Goal: Task Accomplishment & Management: Complete application form

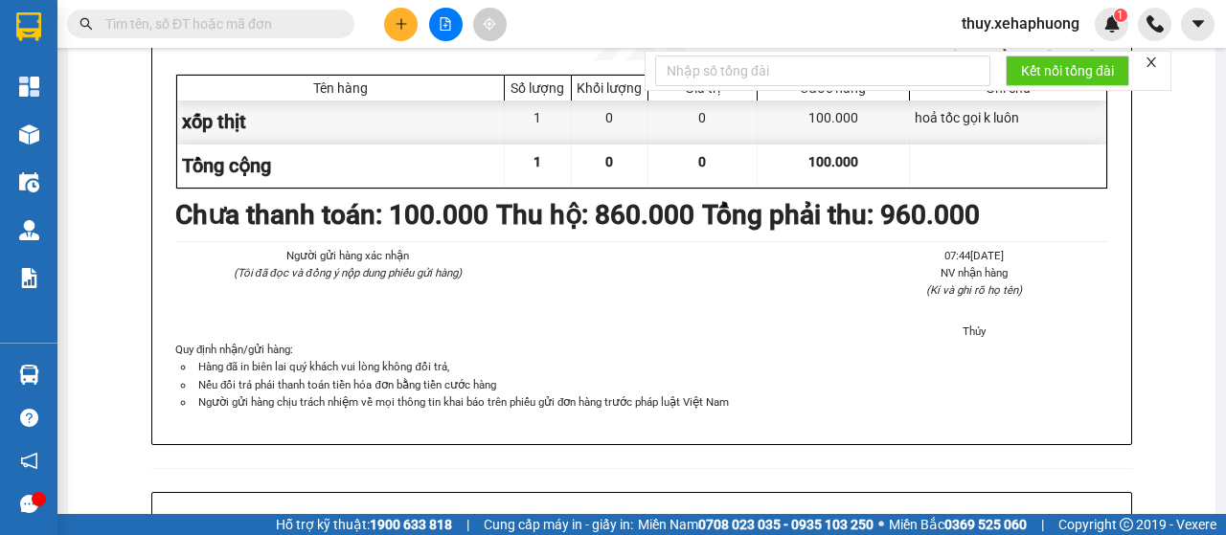
scroll to position [96, 0]
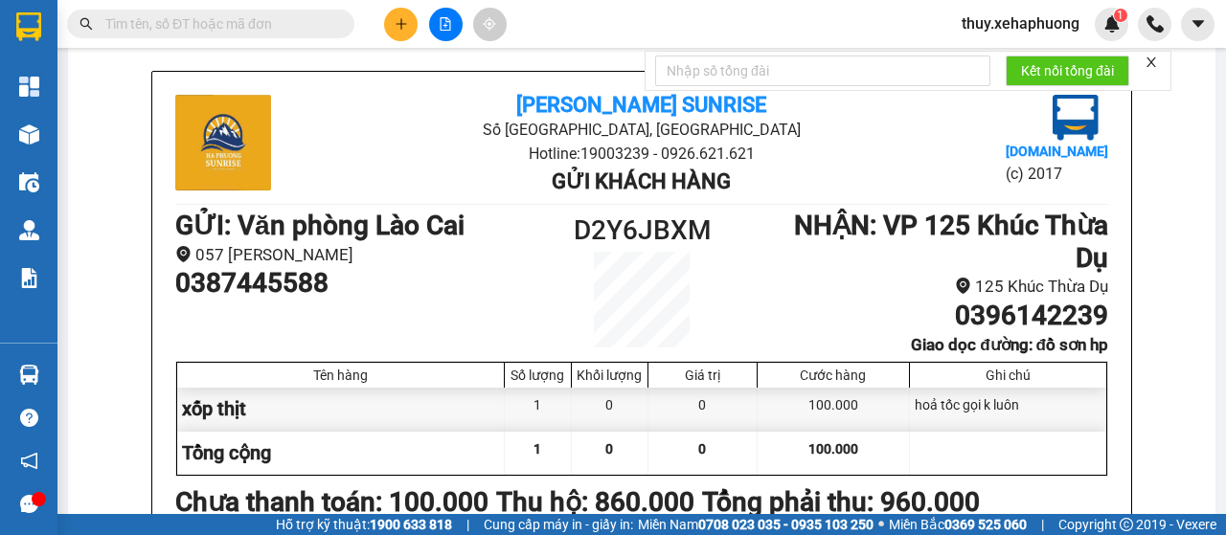
click at [413, 27] on button at bounding box center [401, 25] width 34 height 34
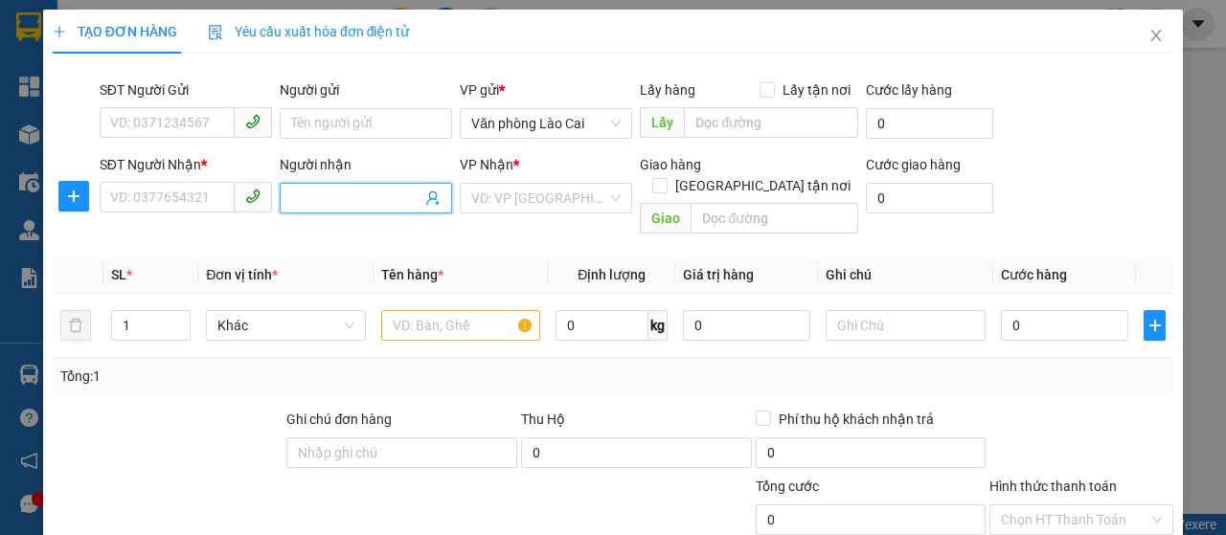
click at [328, 194] on input "Người nhận" at bounding box center [356, 198] width 130 height 21
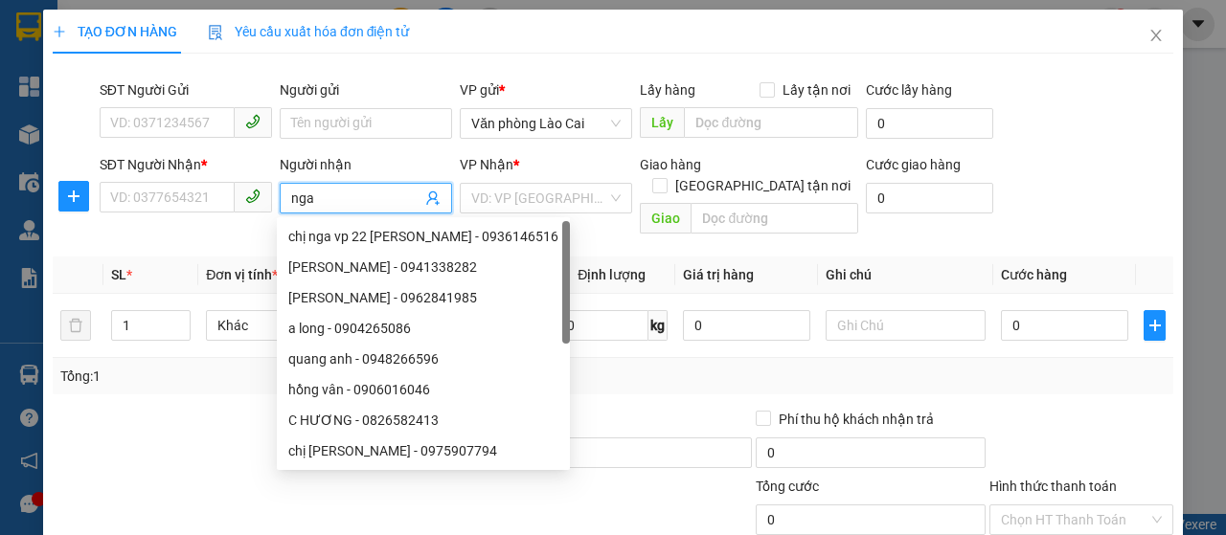
type input "nga"
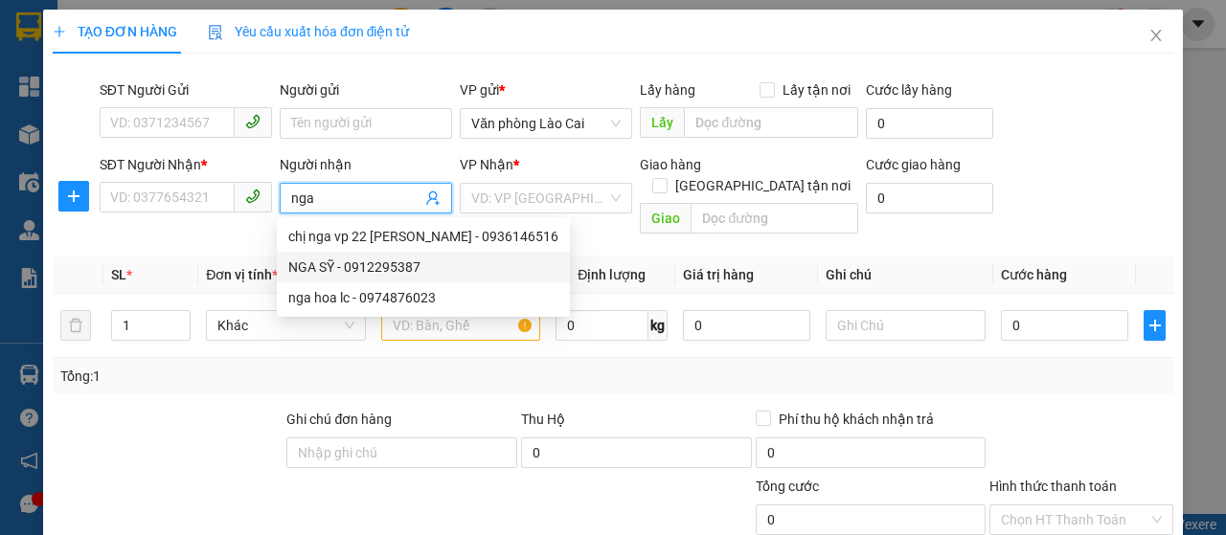
click at [317, 263] on div "NGA SỸ - 0912295387" at bounding box center [423, 267] width 270 height 21
type input "0912295387"
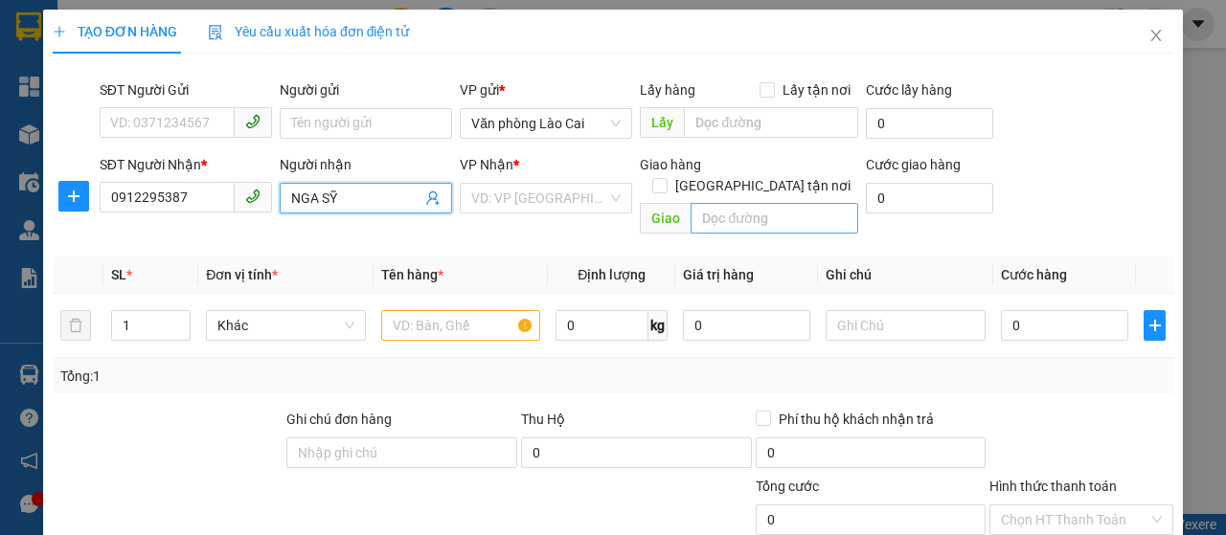
type input "NGA SỸ"
click at [757, 206] on input "text" at bounding box center [773, 218] width 167 height 31
click at [555, 187] on input "search" at bounding box center [539, 198] width 136 height 29
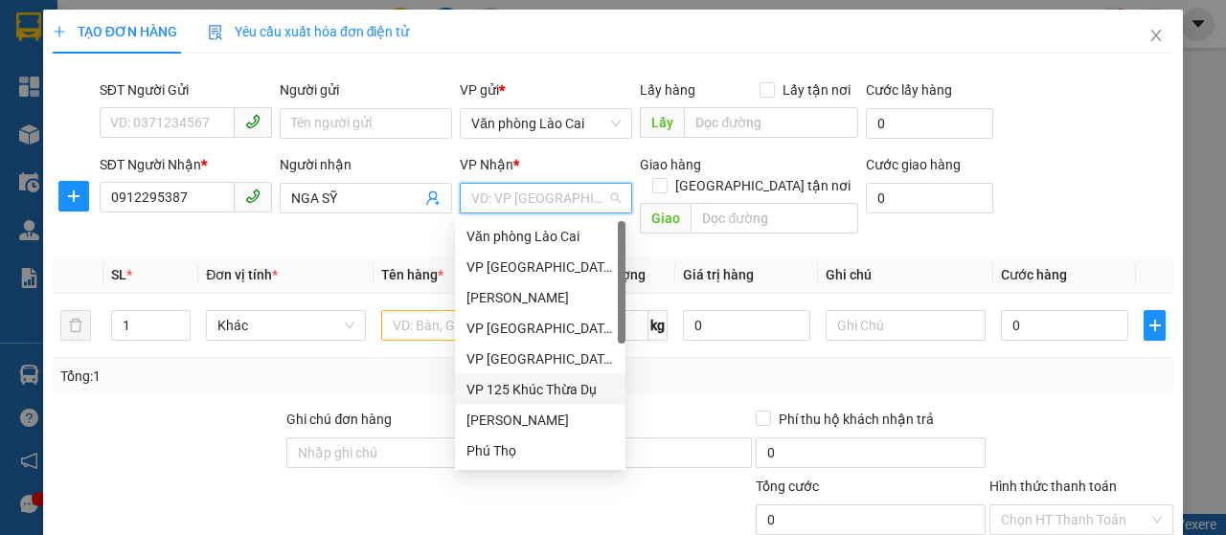
click at [504, 379] on div "VP 125 Khúc Thừa Dụ" at bounding box center [539, 389] width 147 height 21
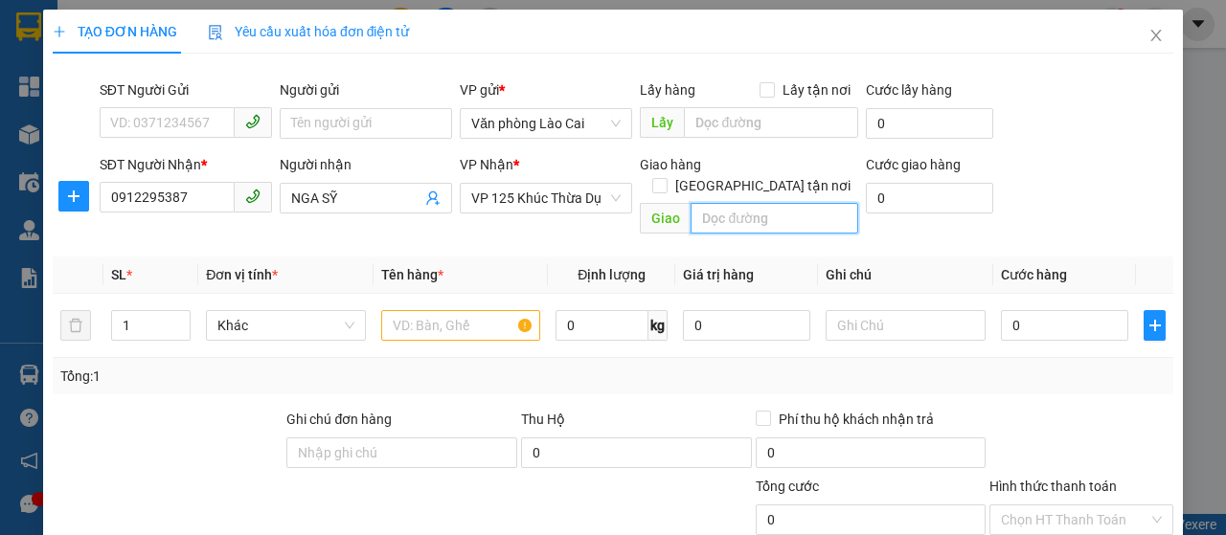
click at [763, 203] on input "text" at bounding box center [773, 218] width 167 height 31
type input "cây xăng số 16, 1129 sở dầu"
click at [396, 310] on input "text" at bounding box center [461, 325] width 160 height 31
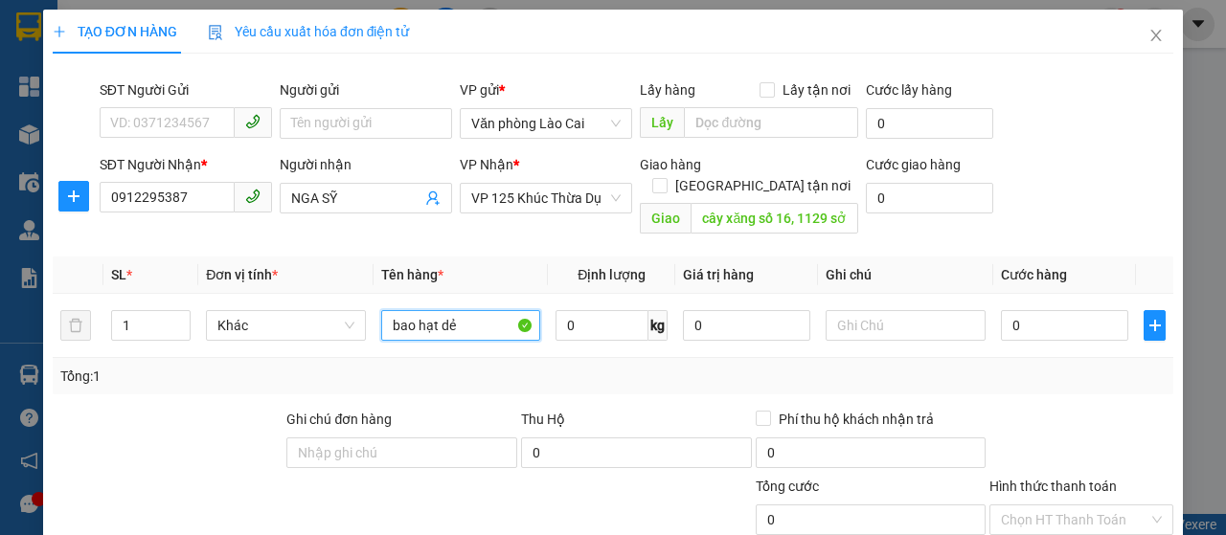
type input "bao hạt dẻ"
click at [170, 323] on span "Decrease Value" at bounding box center [179, 331] width 21 height 17
click at [106, 306] on td "1" at bounding box center [151, 326] width 96 height 64
click at [134, 311] on input "1" at bounding box center [151, 325] width 79 height 29
type input "11"
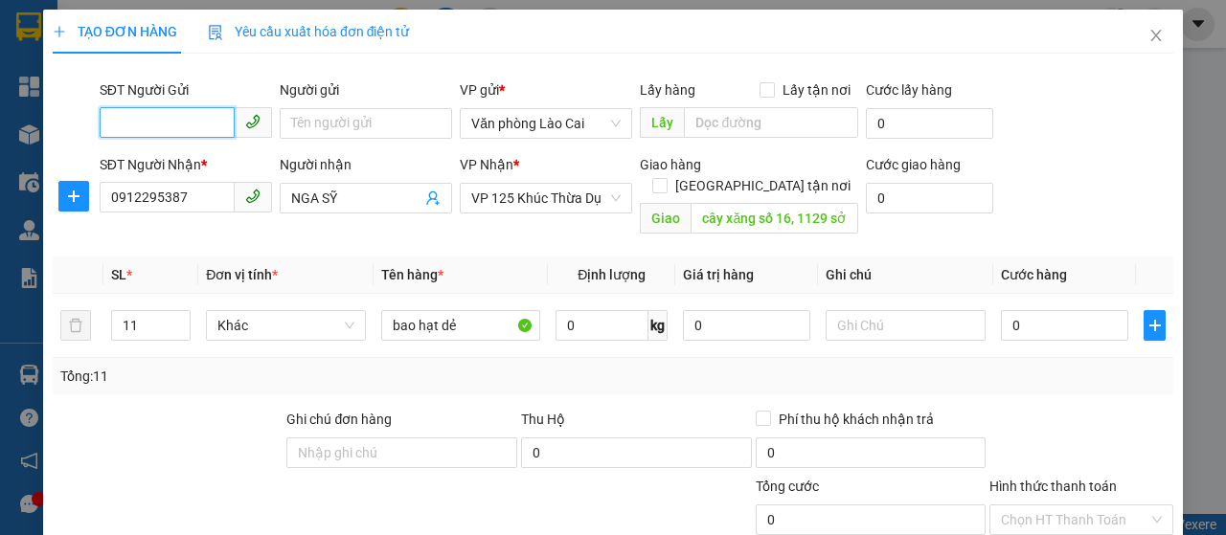
paste input "098 7554838"
drag, startPoint x: 135, startPoint y: 122, endPoint x: 148, endPoint y: 123, distance: 13.4
click at [135, 122] on input "098 7554838" at bounding box center [167, 122] width 135 height 31
type input "0987554838"
click at [170, 152] on div "0987554838" at bounding box center [183, 161] width 147 height 21
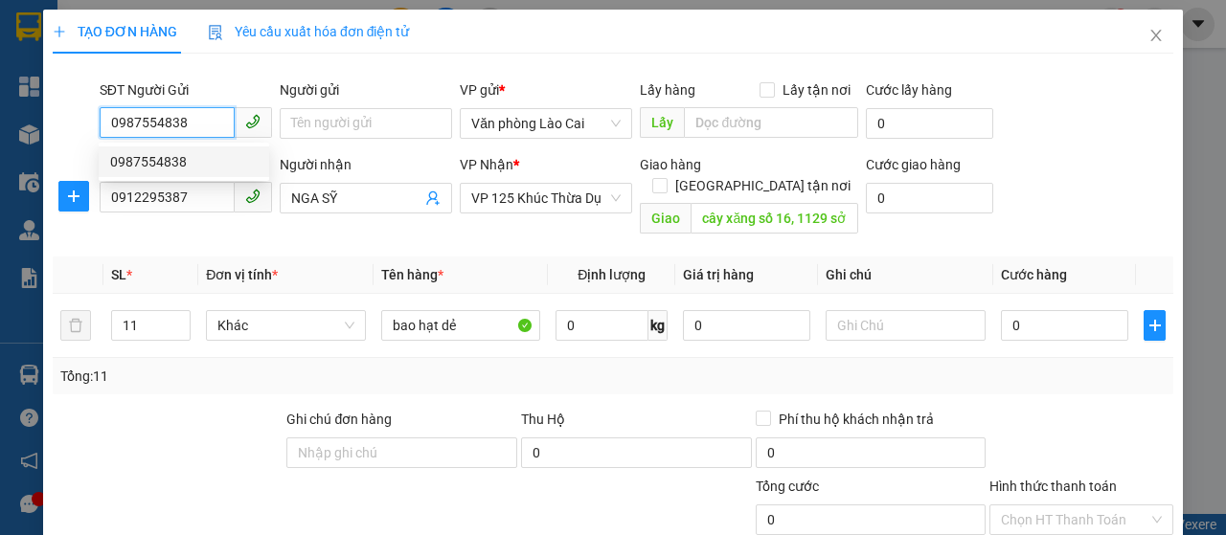
type input "800.000"
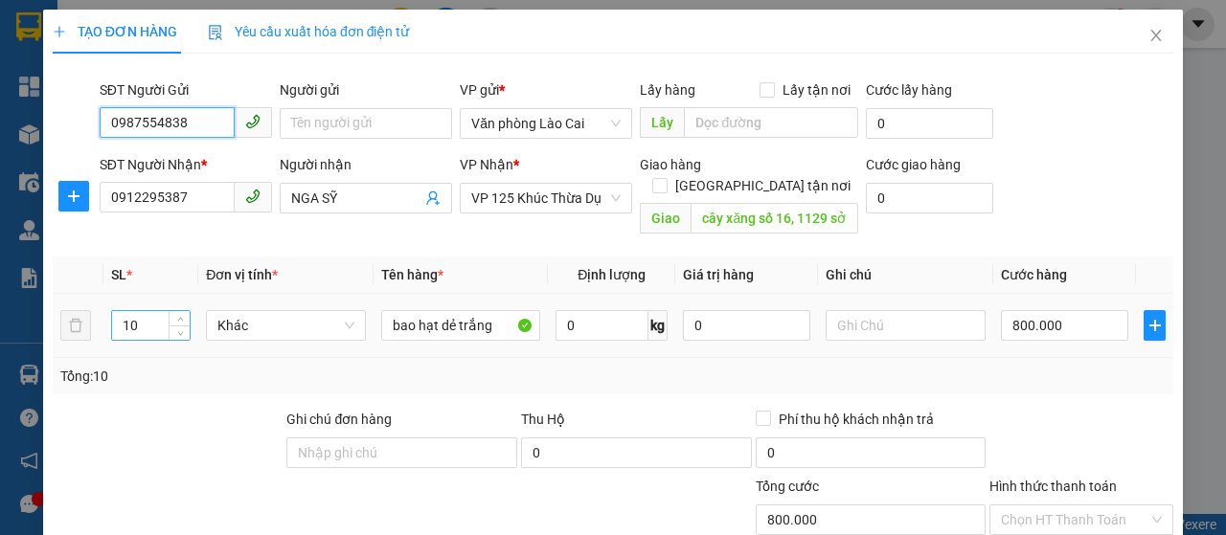
type input "0987554838"
click at [154, 311] on input "10" at bounding box center [151, 325] width 79 height 29
type input "11"
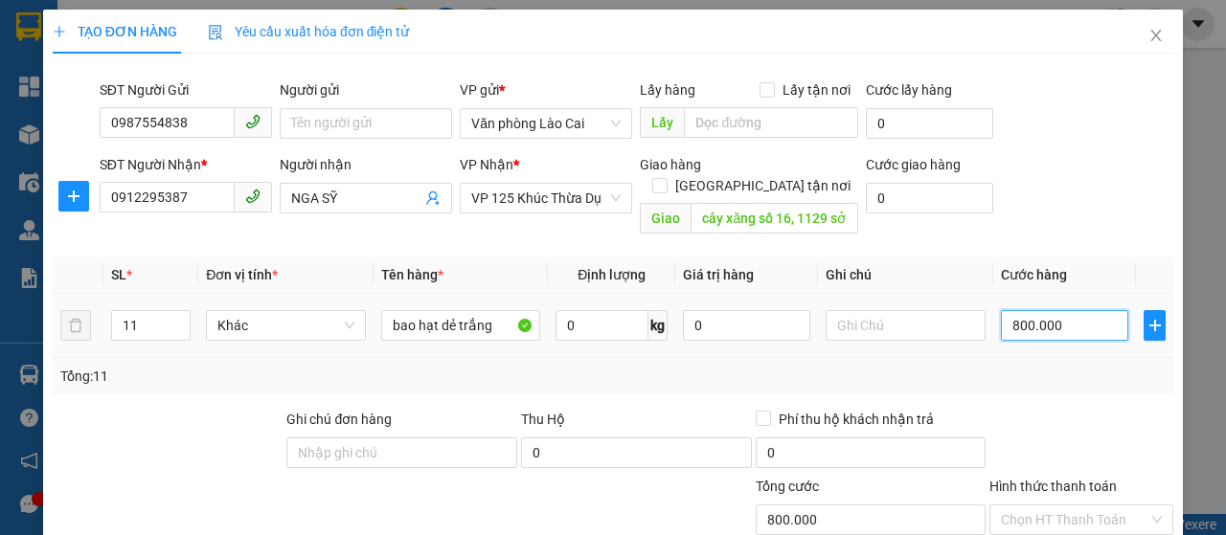
click at [1027, 310] on input "800.000" at bounding box center [1064, 325] width 127 height 31
type input "8"
type input "88"
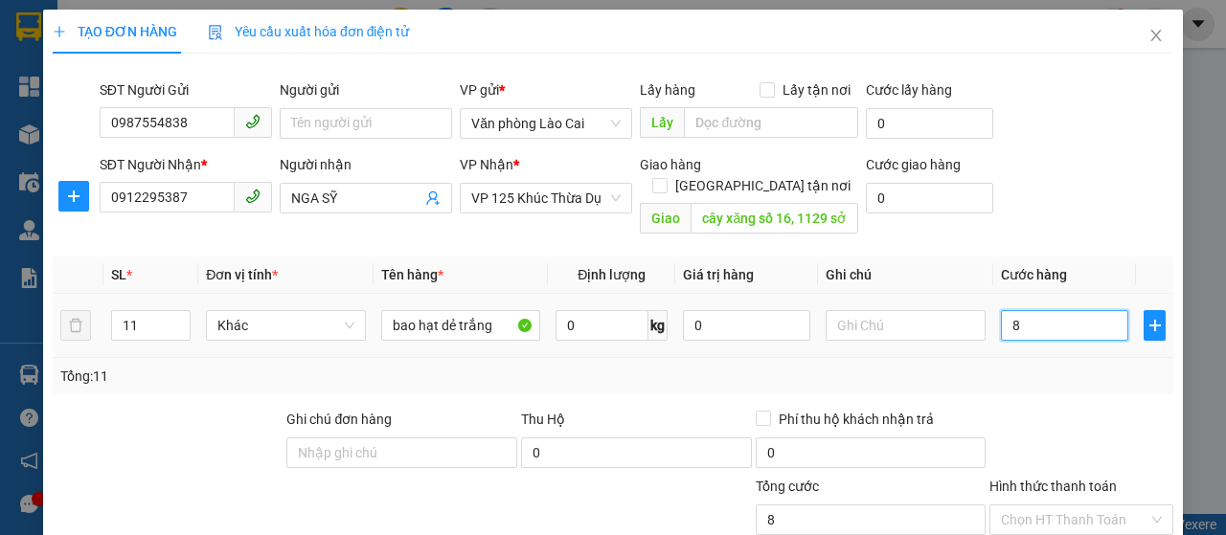
type input "88"
type input "880"
type input "8.800"
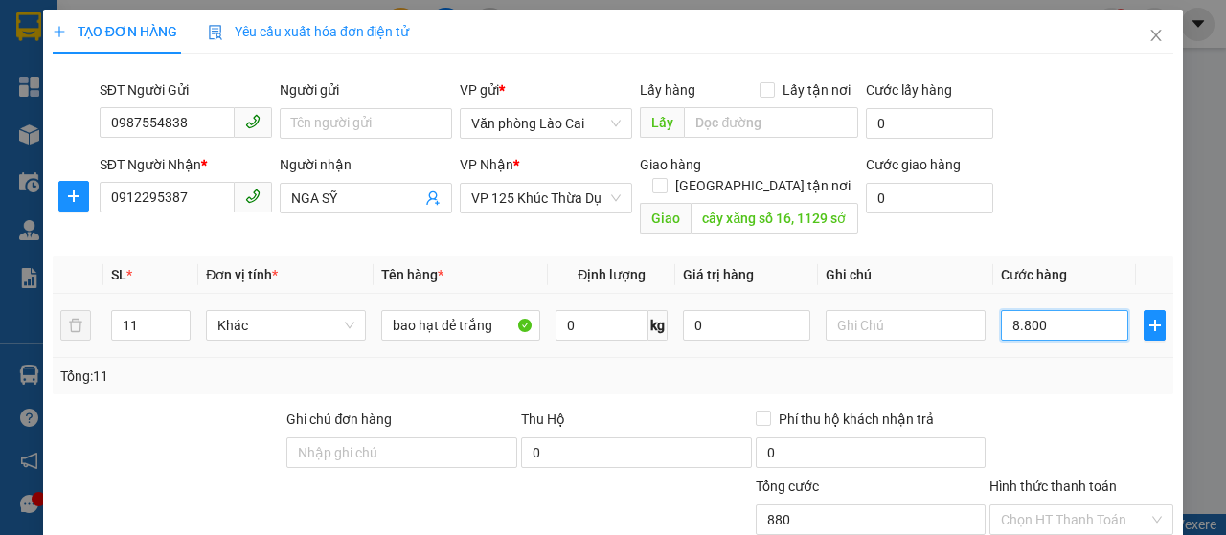
type input "8.800"
type input "88.000"
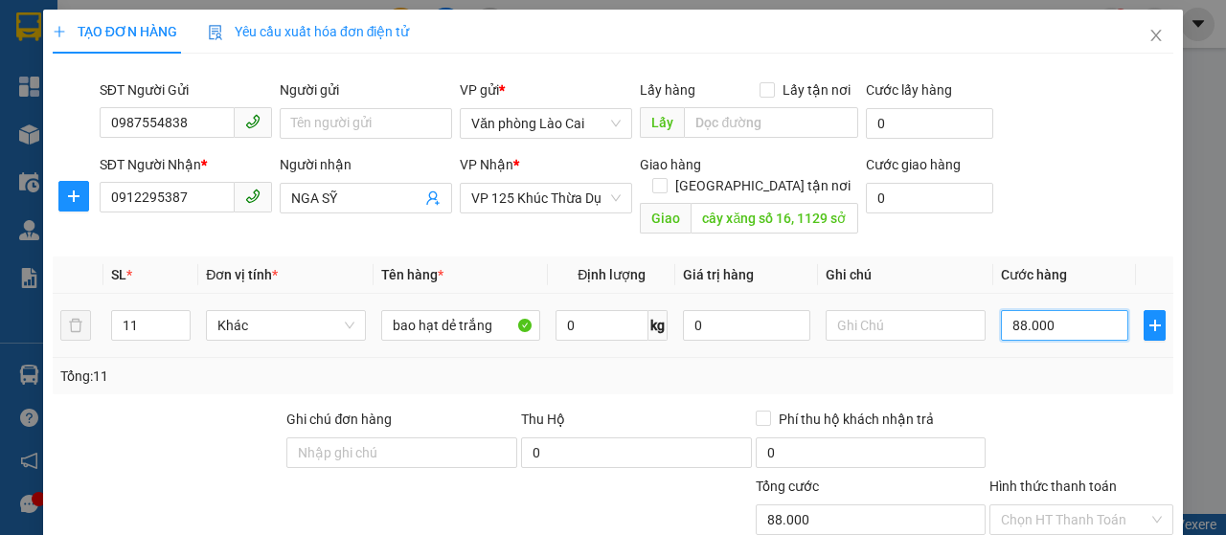
type input "880.000"
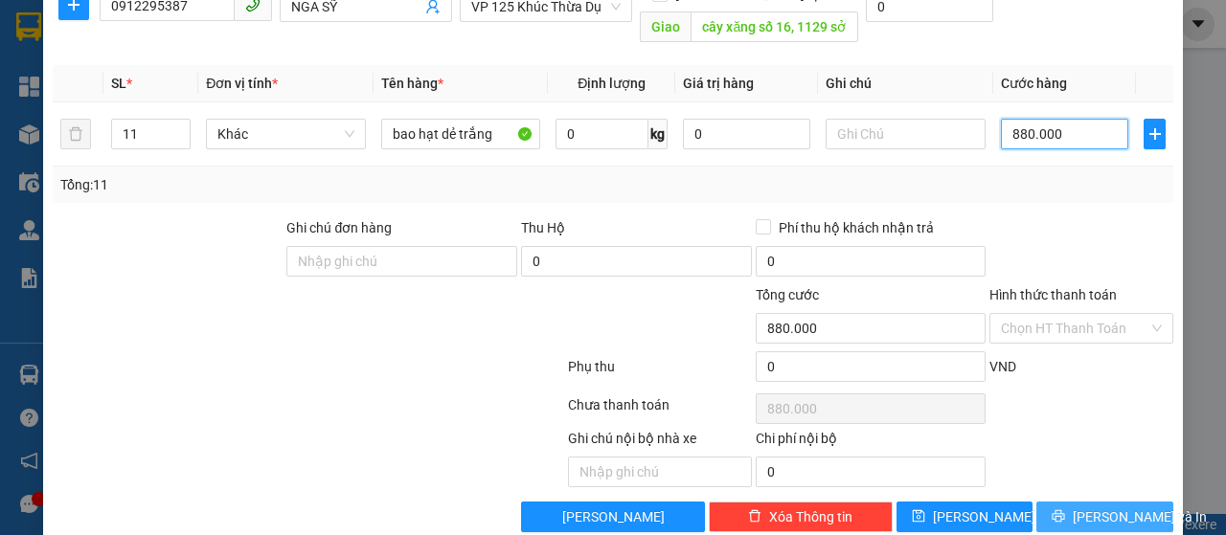
type input "880.000"
click at [1039, 502] on button "[PERSON_NAME] và In" at bounding box center [1104, 517] width 137 height 31
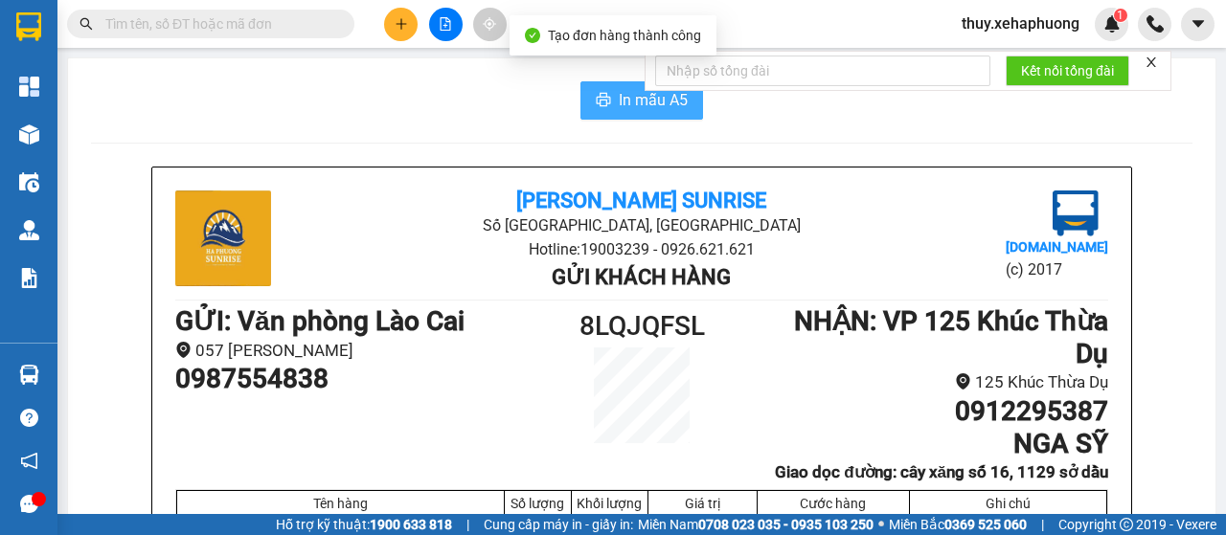
click at [596, 107] on icon "printer" at bounding box center [603, 99] width 15 height 15
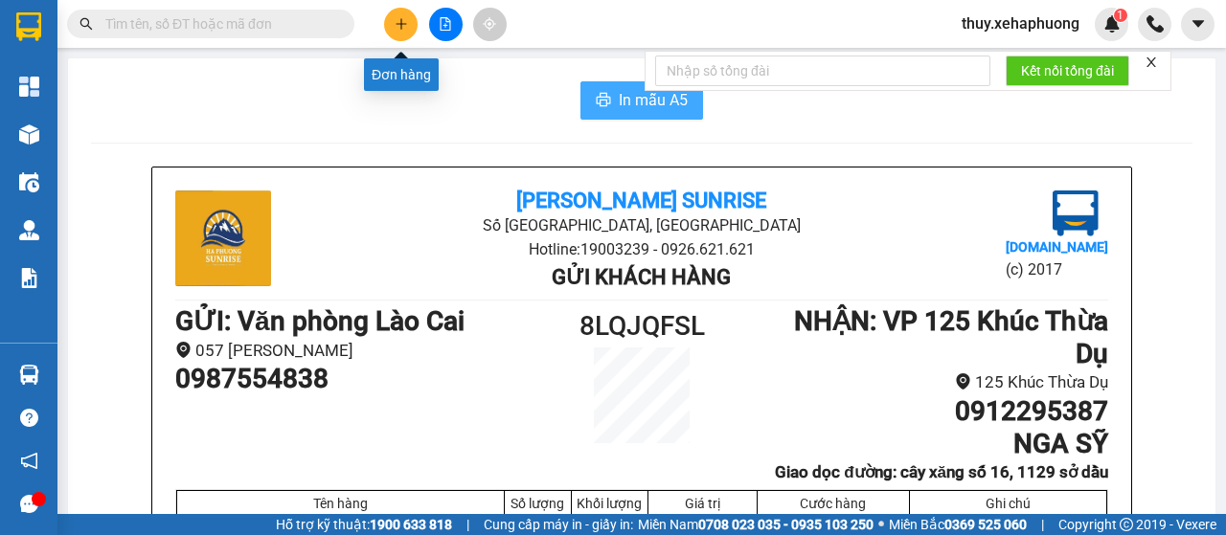
click at [396, 19] on icon "plus" at bounding box center [401, 23] width 13 height 13
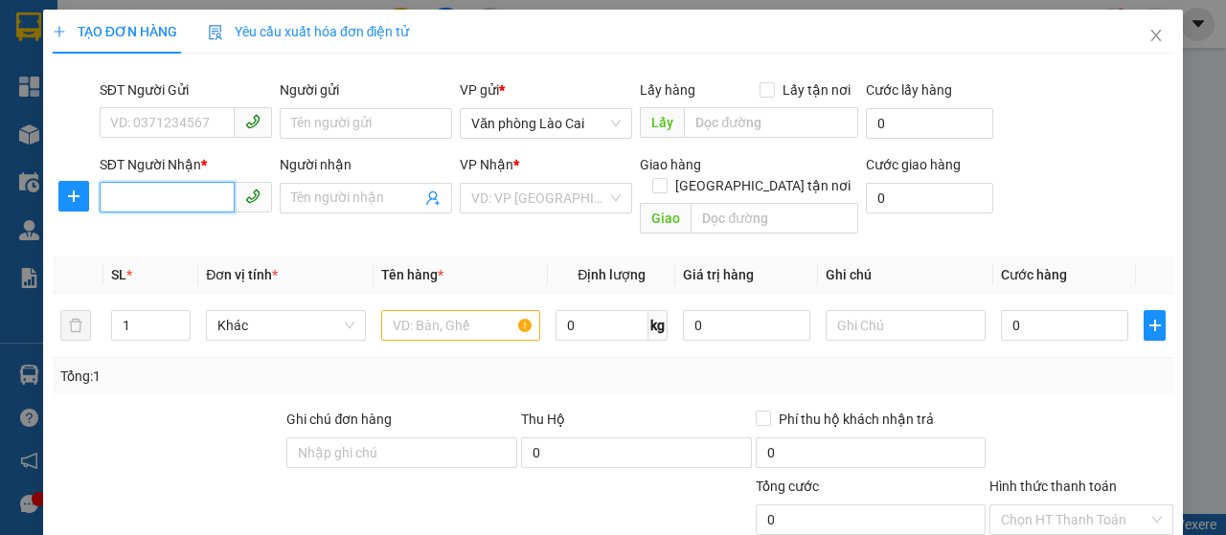
click at [130, 199] on input "SĐT Người Nhận *" at bounding box center [167, 197] width 135 height 31
type input "090436454"
click at [138, 311] on input "1" at bounding box center [151, 325] width 79 height 29
type input "2"
click at [421, 311] on input "text" at bounding box center [461, 325] width 160 height 31
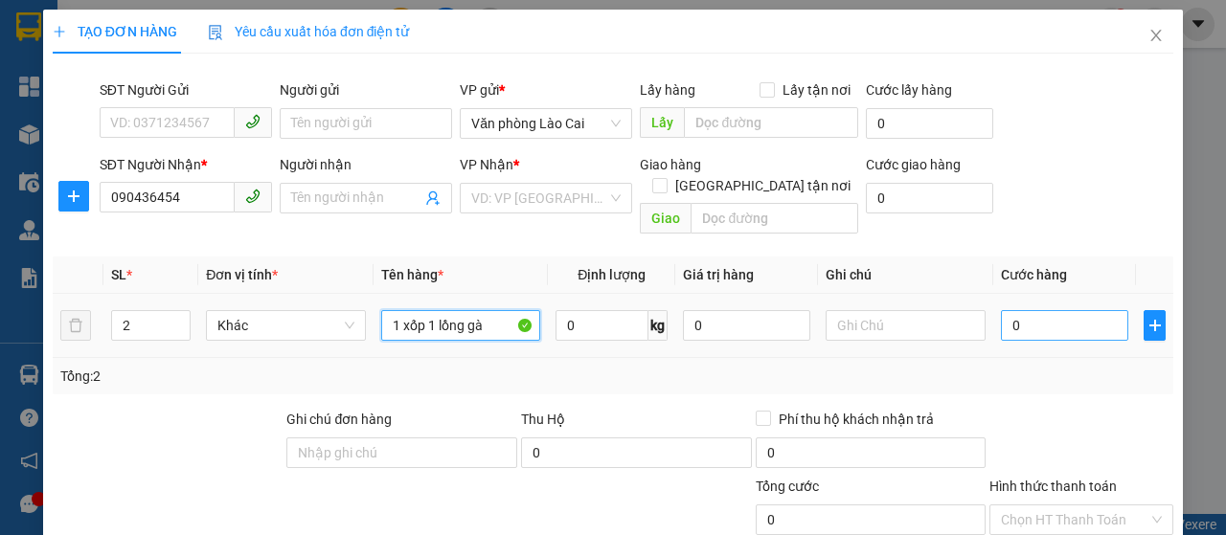
type input "1 xốp 1 lồng gà"
click at [1001, 310] on input "0" at bounding box center [1064, 325] width 127 height 31
type input "2"
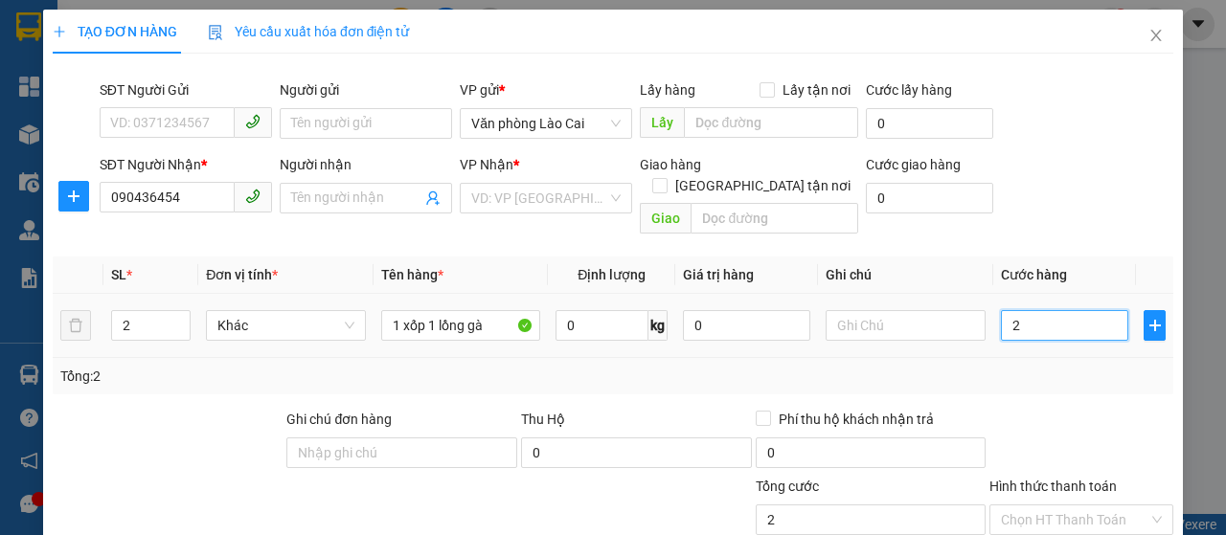
type input "20"
type input "200"
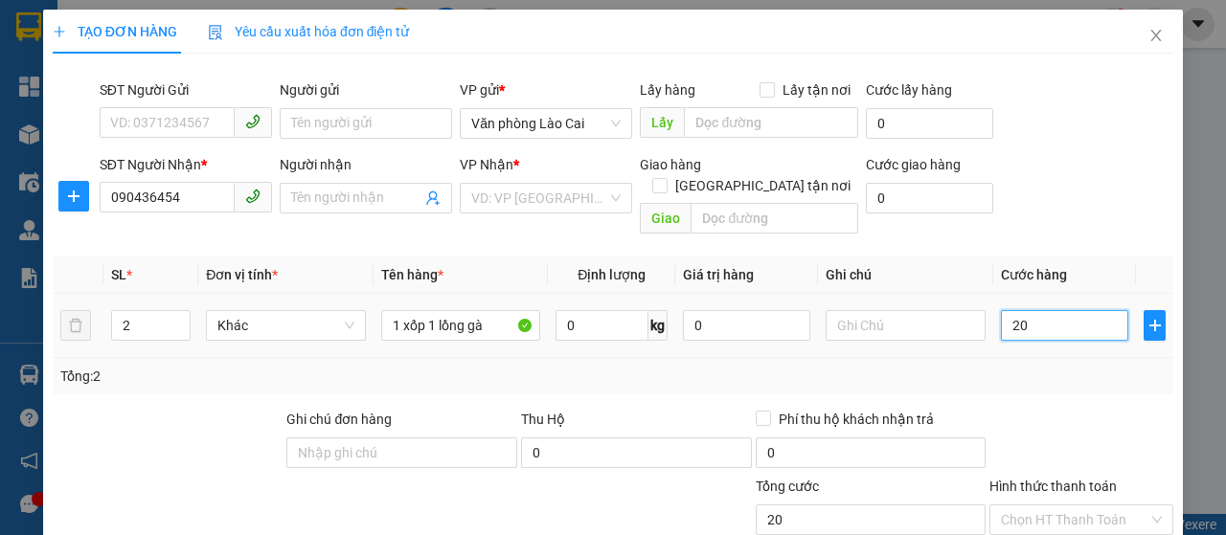
type input "200"
type input "2.000"
type input "20.000"
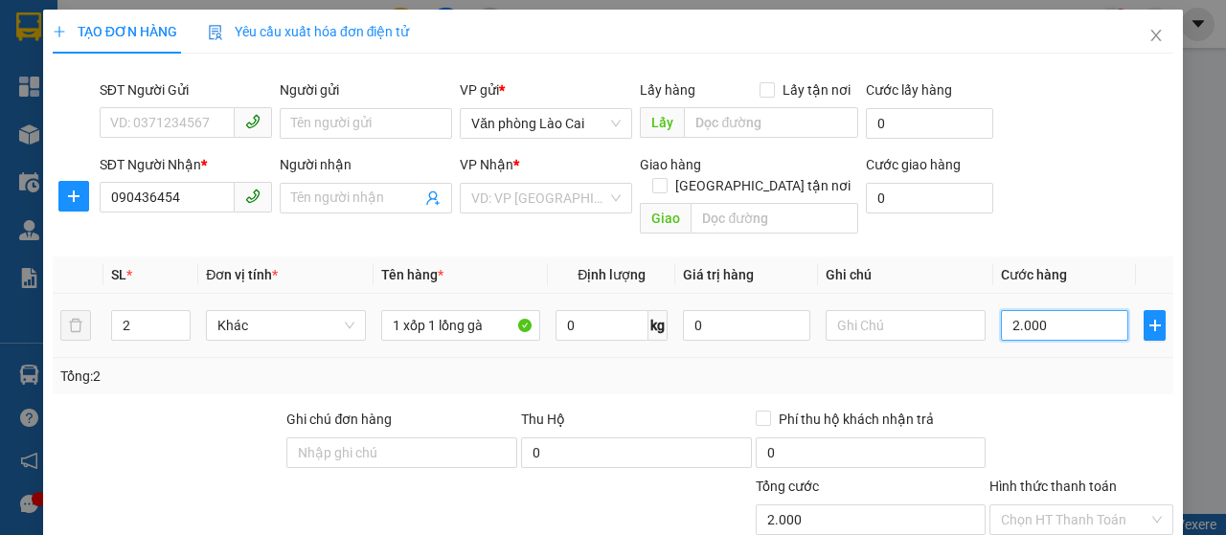
type input "20.000"
type input "200.000"
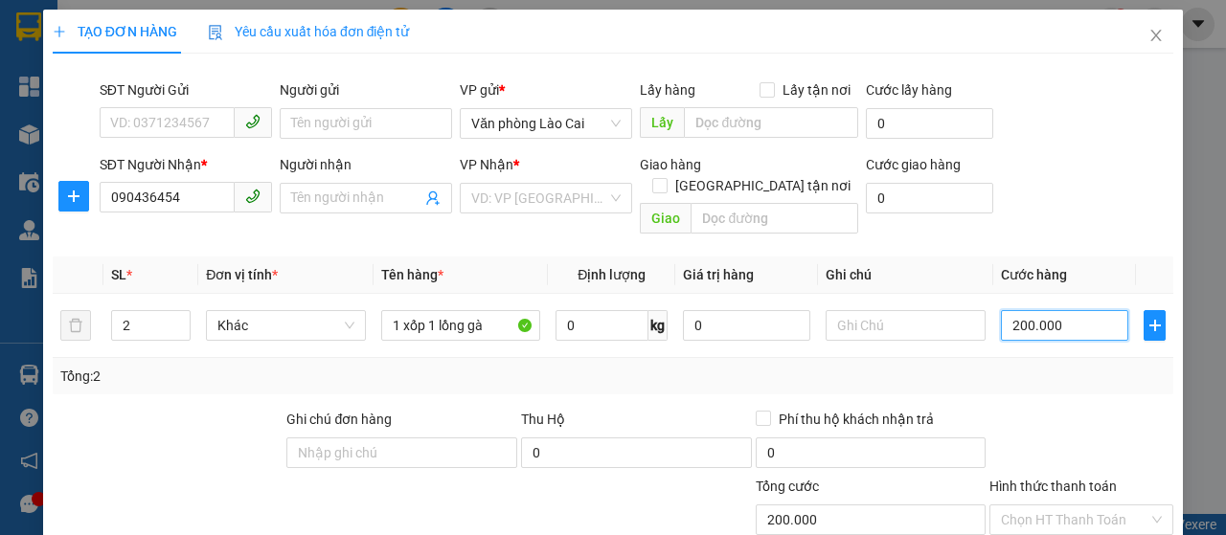
type input "200.000"
click at [1003, 409] on div at bounding box center [1081, 442] width 188 height 67
click at [547, 201] on input "search" at bounding box center [539, 198] width 136 height 29
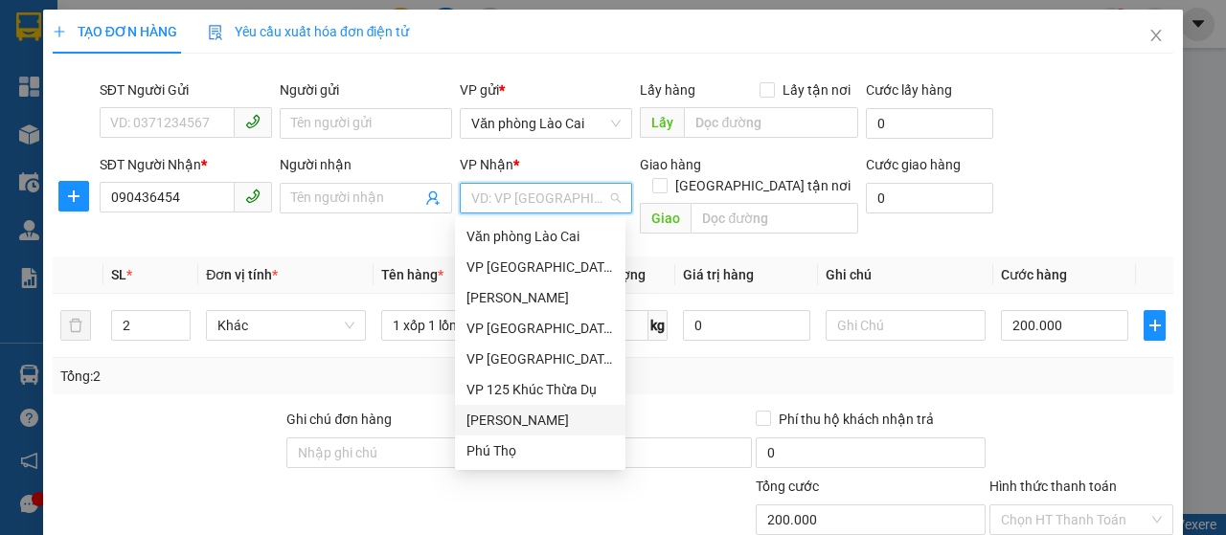
click at [522, 424] on div "[PERSON_NAME]" at bounding box center [539, 420] width 147 height 21
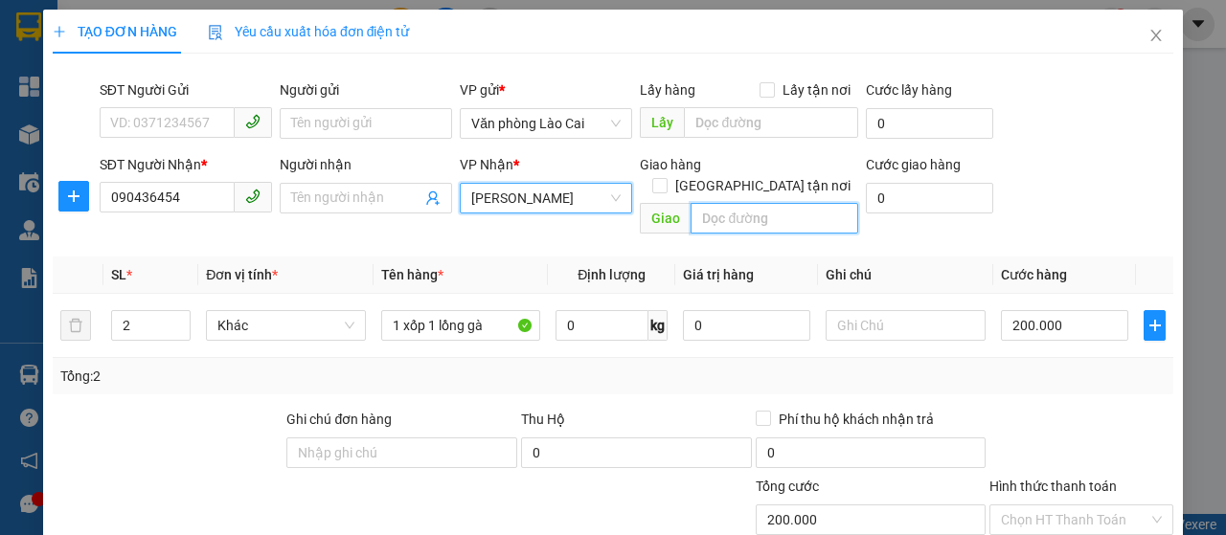
click at [712, 203] on input "text" at bounding box center [773, 218] width 167 height 31
type input "quán"
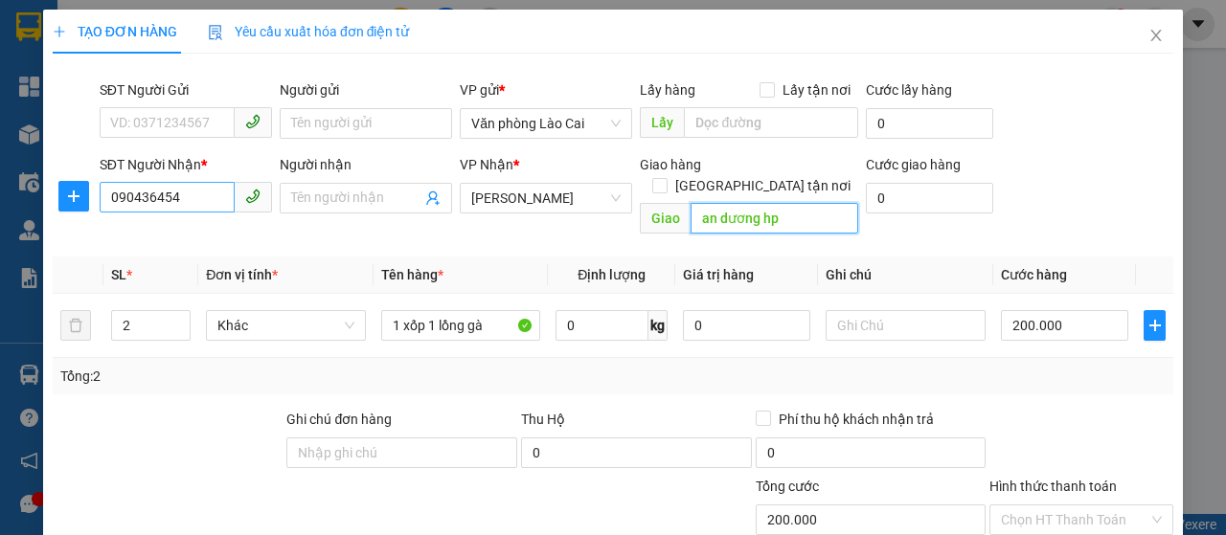
type input "an dương hp"
click at [192, 202] on input "090436454" at bounding box center [167, 197] width 135 height 31
type input "0904036454"
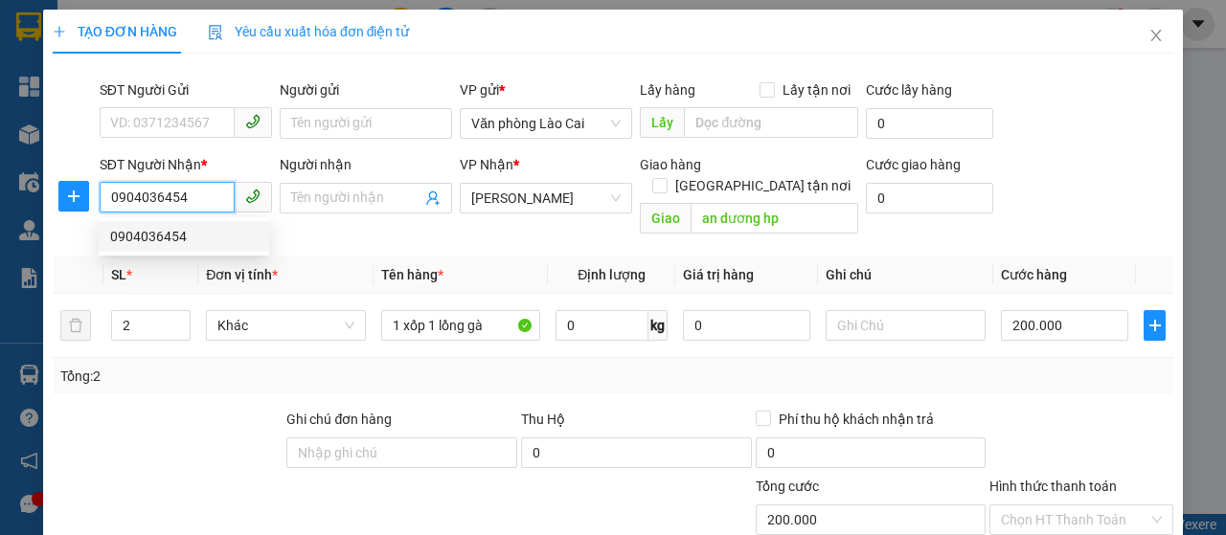
click at [167, 236] on div "0904036454" at bounding box center [183, 236] width 147 height 21
type input "350.000"
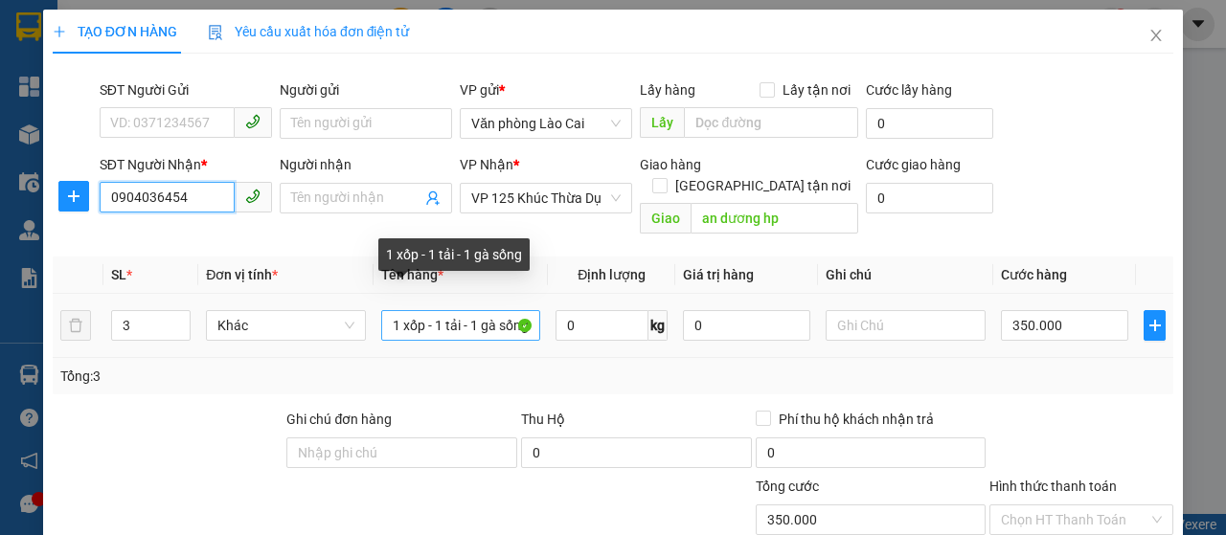
type input "0904036454"
click at [469, 310] on input "1 xốp - 1 tải - 1 gà sống" at bounding box center [461, 325] width 160 height 31
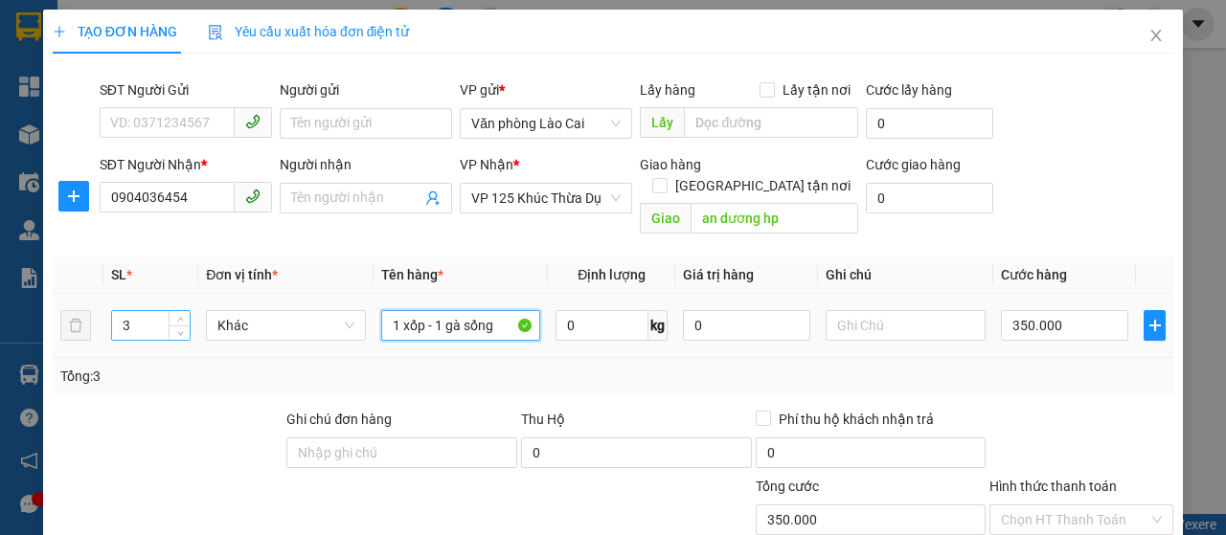
type input "1 xốp - 1 gà sống"
click at [130, 311] on input "3" at bounding box center [151, 325] width 79 height 29
type input "2"
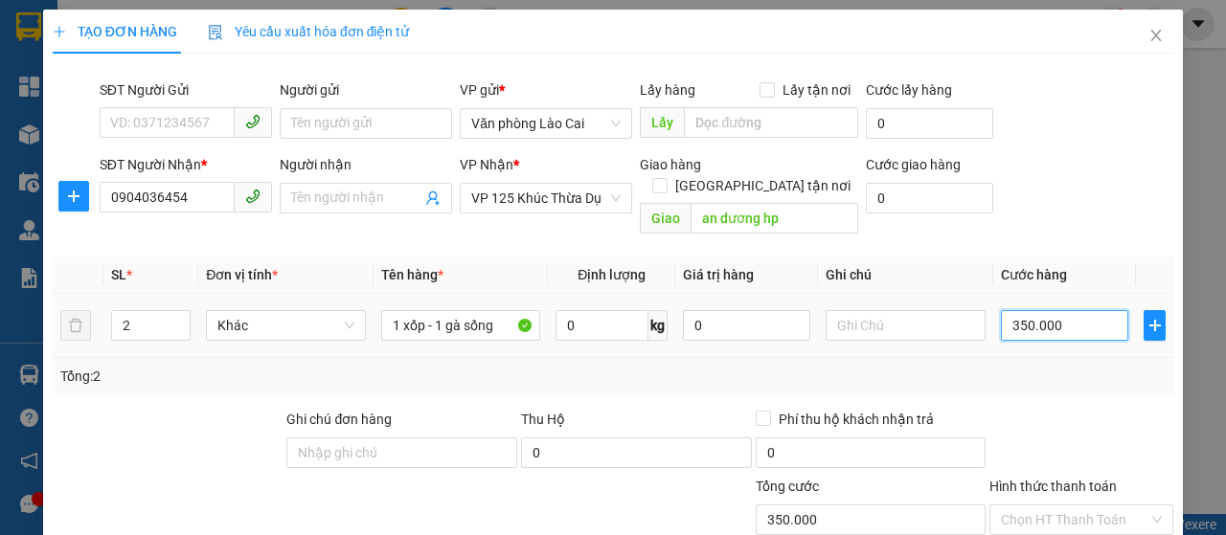
click at [1061, 310] on input "350.000" at bounding box center [1064, 325] width 127 height 31
type input "2"
type input "20"
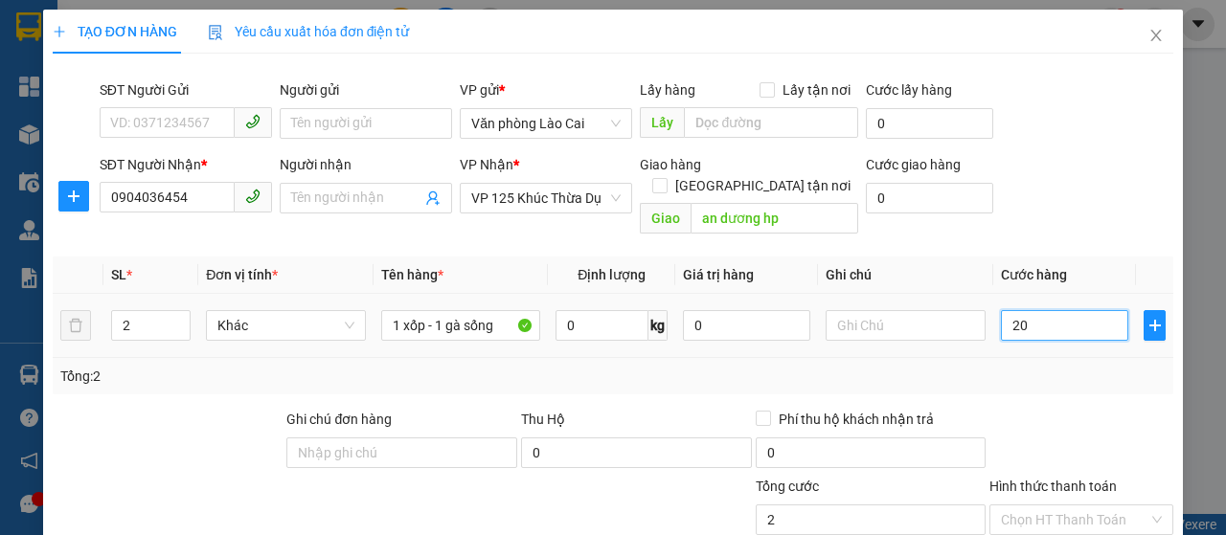
type input "20"
type input "200"
type input "2.000"
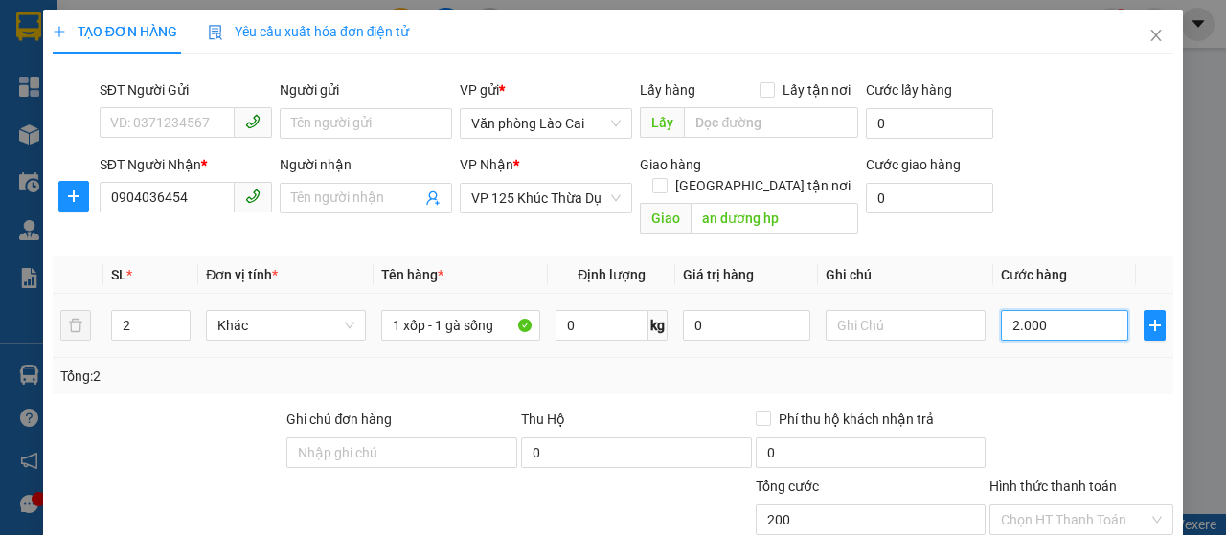
type input "2.000"
type input "20.000"
type input "200.000"
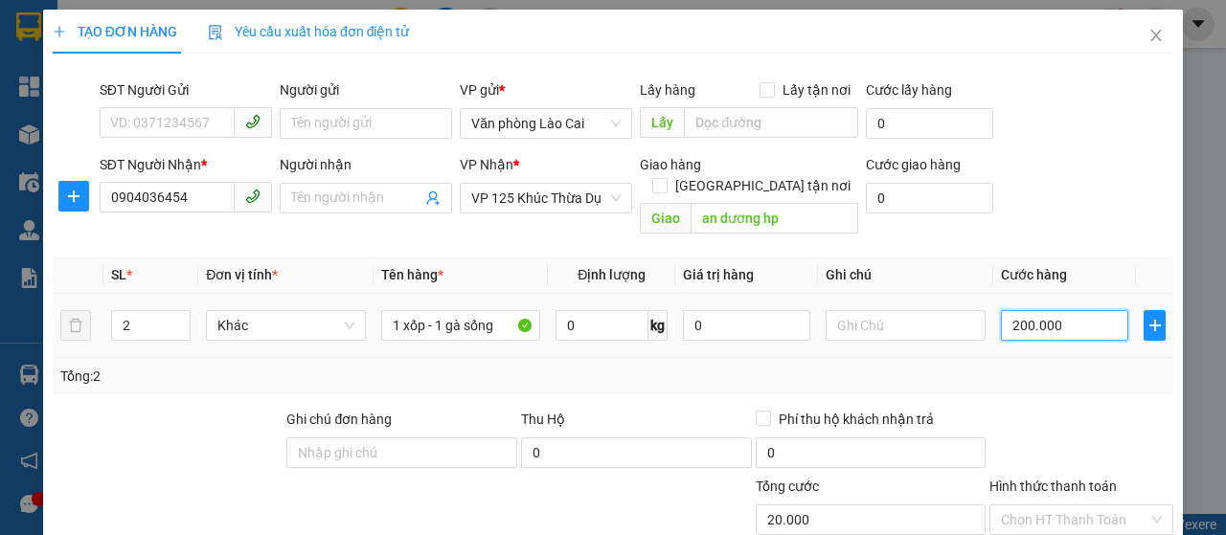
type input "200.000"
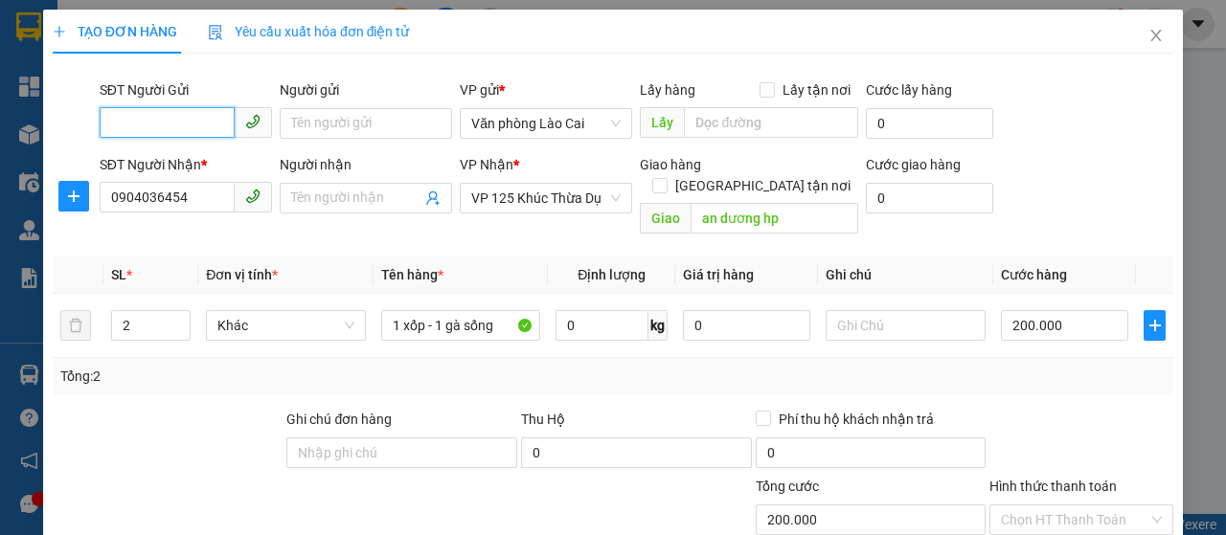
click at [133, 133] on input "SĐT Người Gửi" at bounding box center [167, 122] width 135 height 31
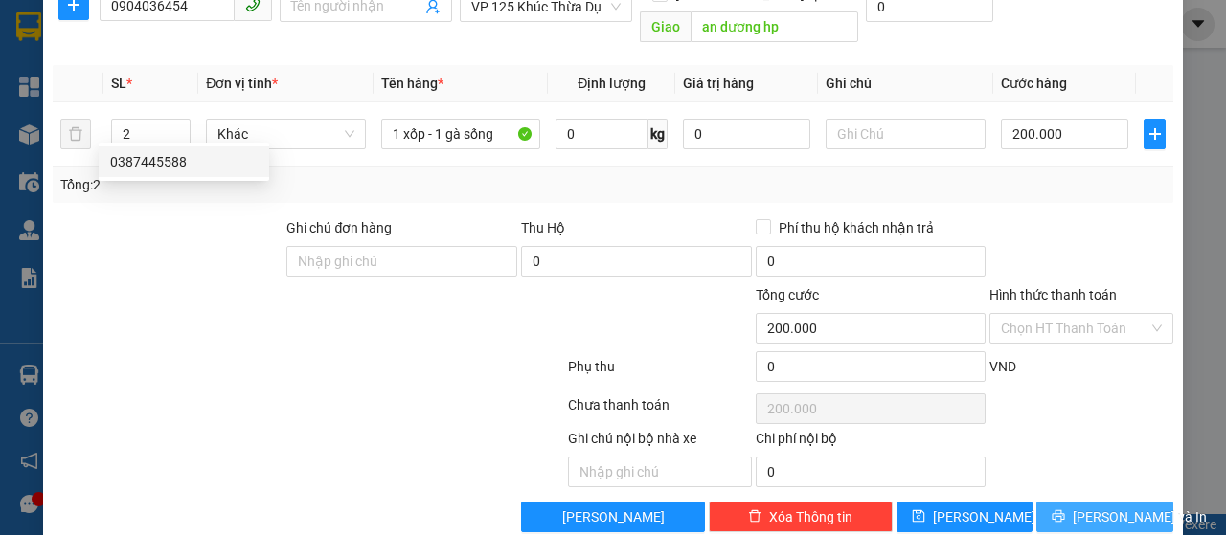
type input "0387445588"
click at [1055, 510] on icon "printer" at bounding box center [1058, 516] width 12 height 12
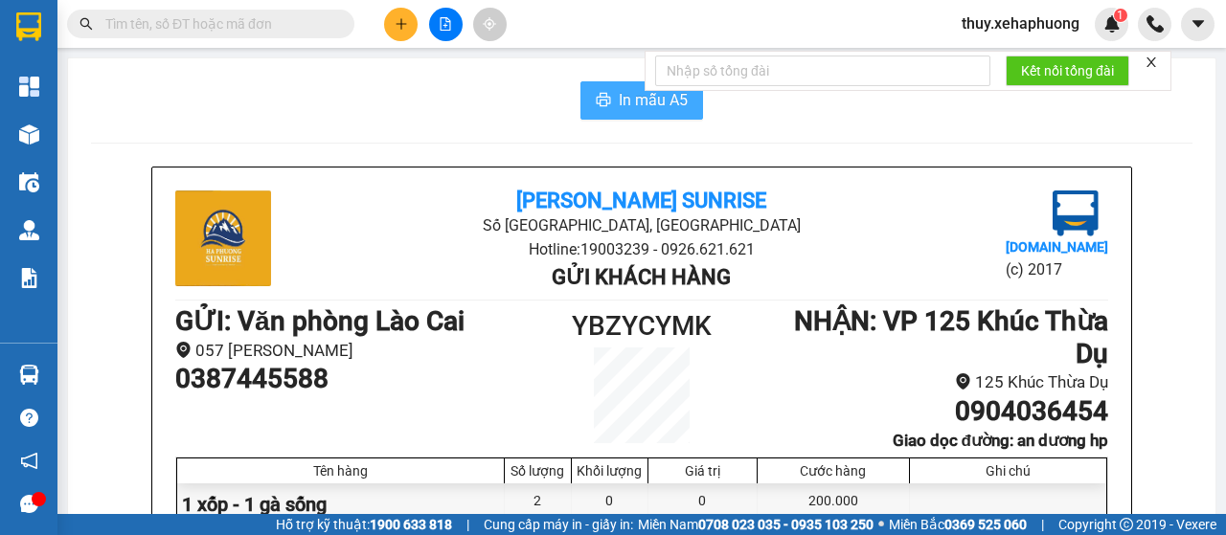
click at [619, 95] on span "In mẫu A5" at bounding box center [653, 100] width 69 height 24
